Goal: Task Accomplishment & Management: Manage account settings

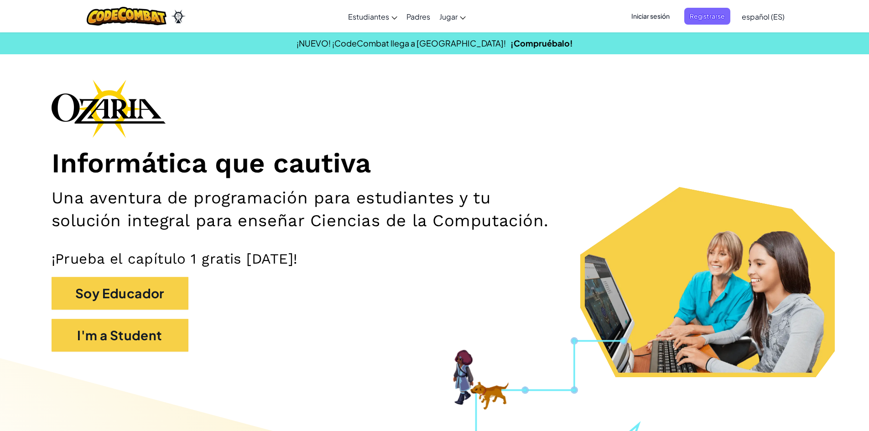
drag, startPoint x: 0, startPoint y: 0, endPoint x: 464, endPoint y: 107, distance: 476.7
click at [647, 17] on span "Iniciar sesión" at bounding box center [650, 16] width 49 height 17
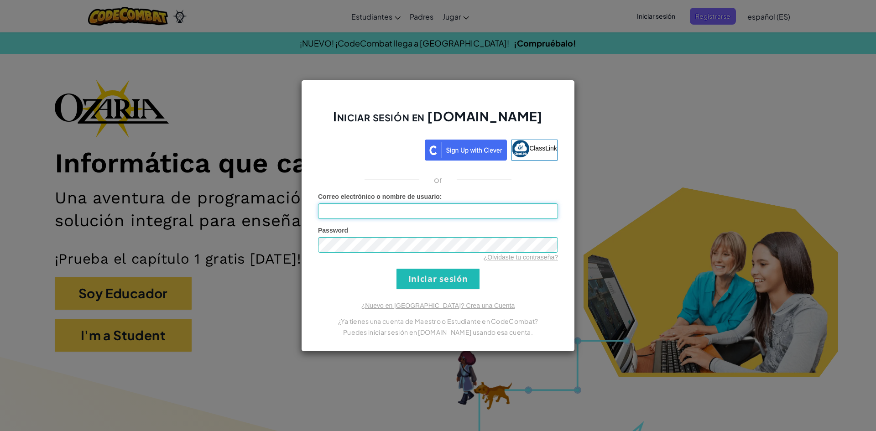
click at [423, 210] on input "Correo electrónico o nombre de usuario :" at bounding box center [438, 211] width 240 height 16
click at [406, 214] on input "a" at bounding box center [438, 211] width 240 height 16
type input "[EMAIL_ADDRESS][DOMAIN_NAME]"
drag, startPoint x: 419, startPoint y: 287, endPoint x: 432, endPoint y: 289, distance: 13.0
click at [419, 287] on input "Iniciar sesión" at bounding box center [438, 279] width 83 height 21
